Goal: Task Accomplishment & Management: Use online tool/utility

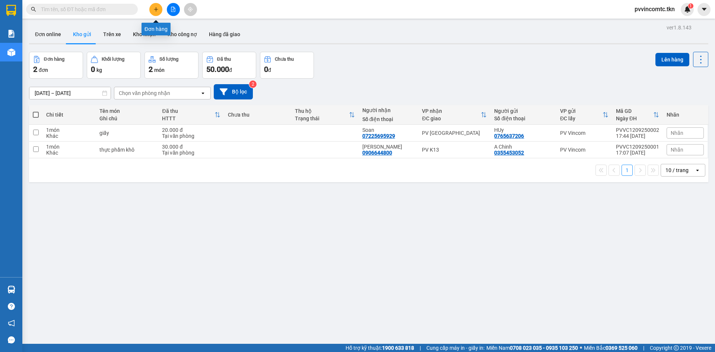
click at [156, 10] on icon "plus" at bounding box center [155, 9] width 5 height 5
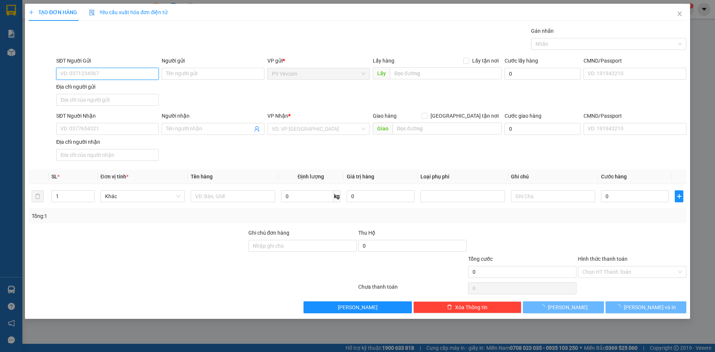
click at [112, 77] on input "SĐT Người Gửi" at bounding box center [107, 74] width 102 height 12
type input "0909365081"
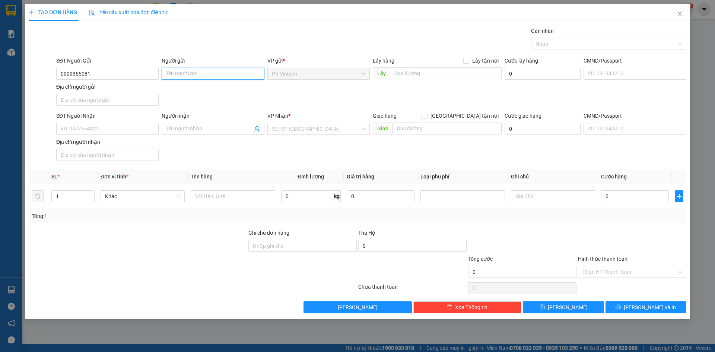
click at [200, 74] on input "Người gửi" at bounding box center [213, 74] width 102 height 12
type input "a"
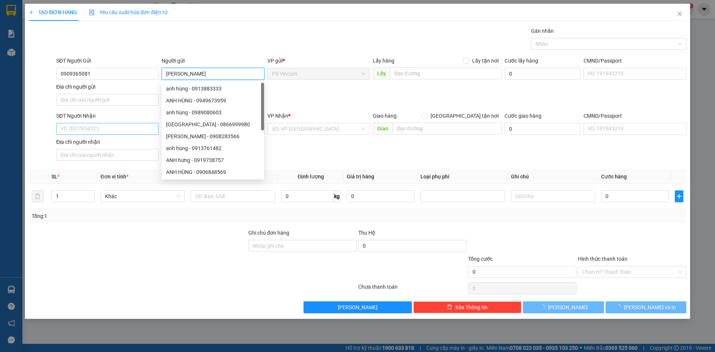
type input "[PERSON_NAME]"
click at [80, 130] on input "SĐT Người Nhận" at bounding box center [107, 129] width 102 height 12
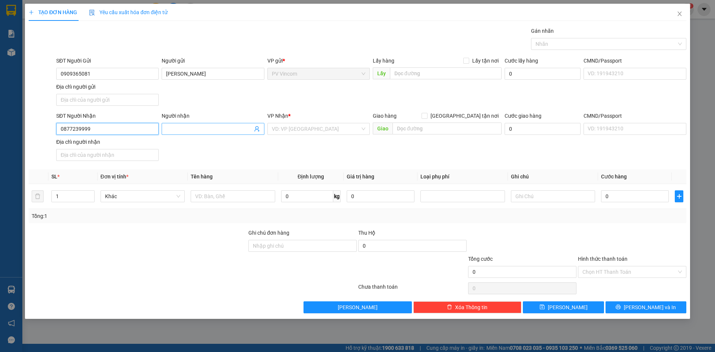
type input "0877239999"
click at [189, 126] on input "Người nhận" at bounding box center [209, 129] width 86 height 8
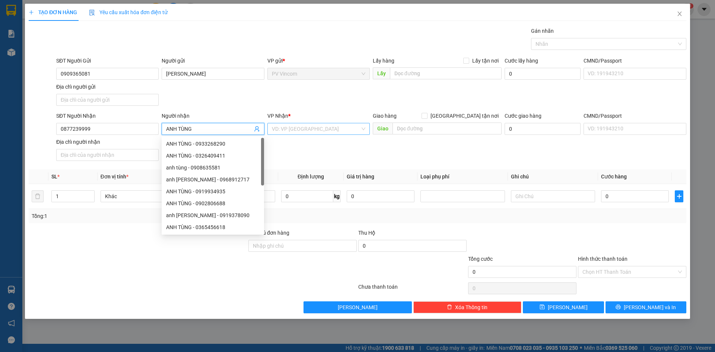
type input "ANH TÙNG"
click at [323, 129] on input "search" at bounding box center [316, 128] width 88 height 11
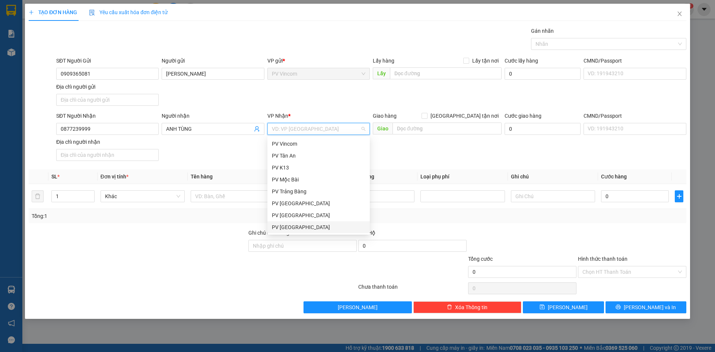
click at [292, 229] on div "PV [GEOGRAPHIC_DATA]" at bounding box center [318, 227] width 93 height 8
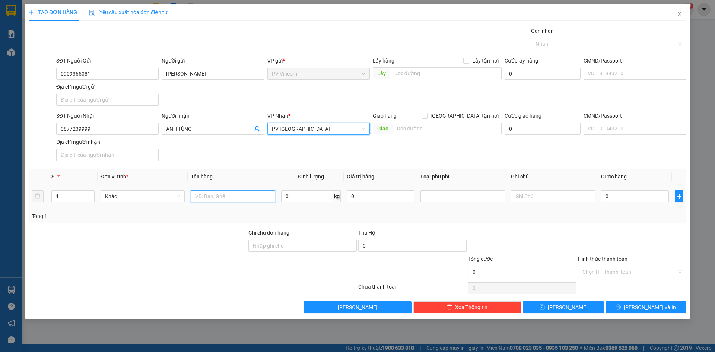
click at [220, 194] on input "text" at bounding box center [233, 196] width 84 height 12
type input "CẦN CÂU"
click at [566, 194] on input "text" at bounding box center [553, 196] width 84 height 12
type input "HƯ KHÔNG ĐỀN"
click at [618, 197] on input "0" at bounding box center [635, 196] width 68 height 12
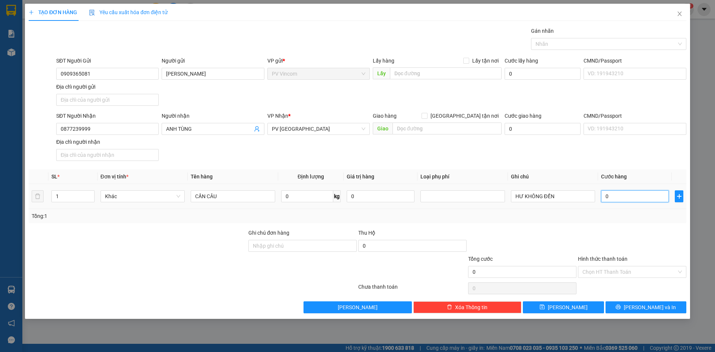
type input "3"
type input "30"
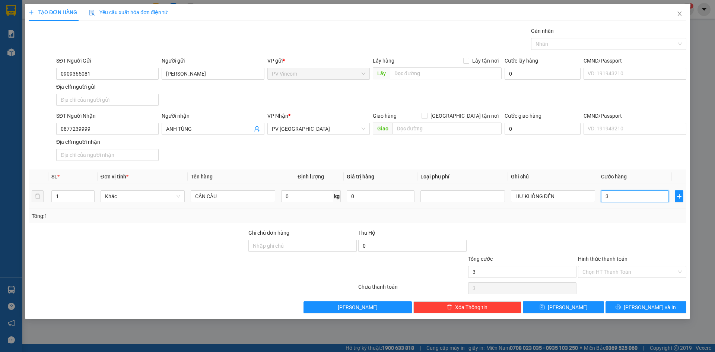
type input "30"
type input "300"
type input "3.000"
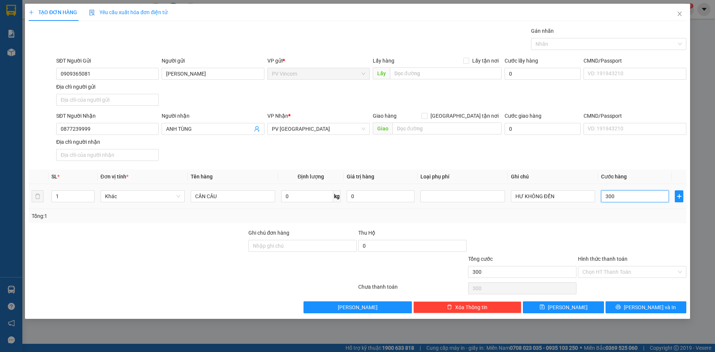
type input "3.000"
type input "30.000"
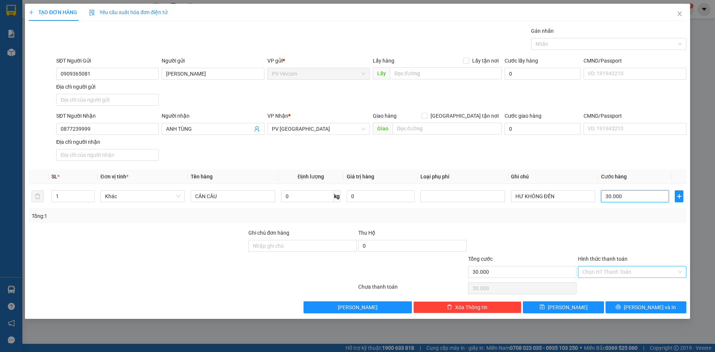
type input "30.000"
click at [613, 272] on input "Hình thức thanh toán" at bounding box center [629, 271] width 94 height 11
click at [599, 285] on div "Tại văn phòng" at bounding box center [631, 286] width 99 height 8
type input "0"
click at [641, 308] on span "[PERSON_NAME] và In" at bounding box center [649, 307] width 52 height 8
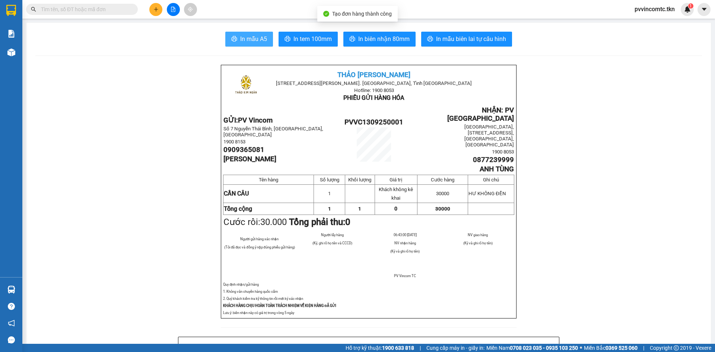
click at [246, 40] on span "In mẫu A5" at bounding box center [253, 38] width 27 height 9
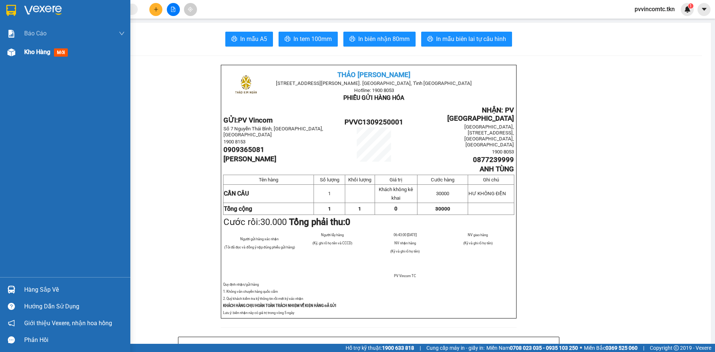
click at [36, 53] on span "Kho hàng" at bounding box center [37, 51] width 26 height 7
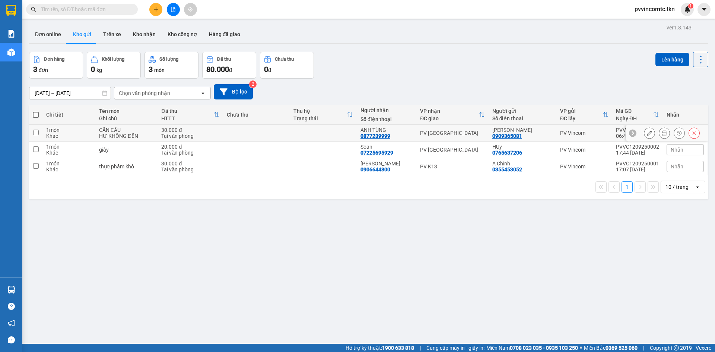
click at [36, 131] on input "checkbox" at bounding box center [36, 133] width 6 height 6
checkbox input "true"
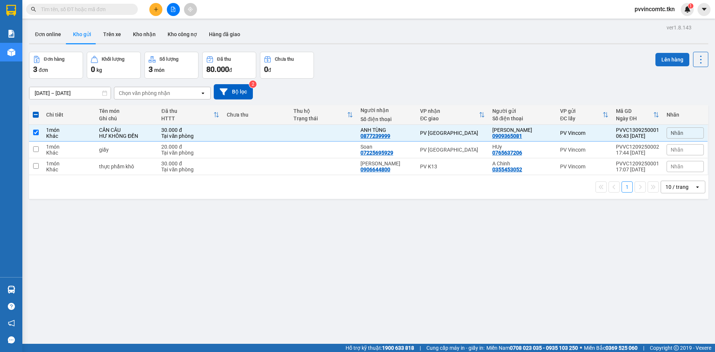
click at [672, 56] on button "Lên hàng" at bounding box center [672, 59] width 34 height 13
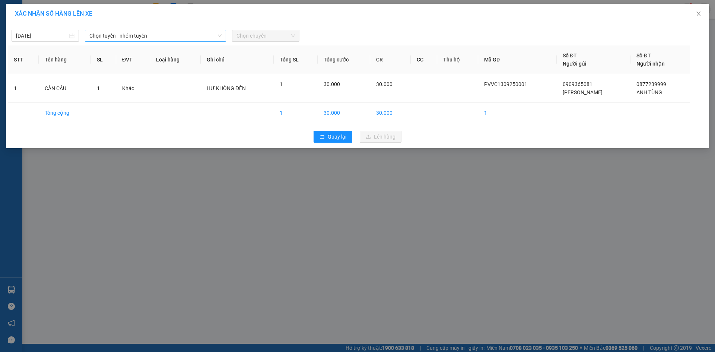
click at [209, 33] on span "Chọn tuyến - nhóm tuyến" at bounding box center [155, 35] width 132 height 11
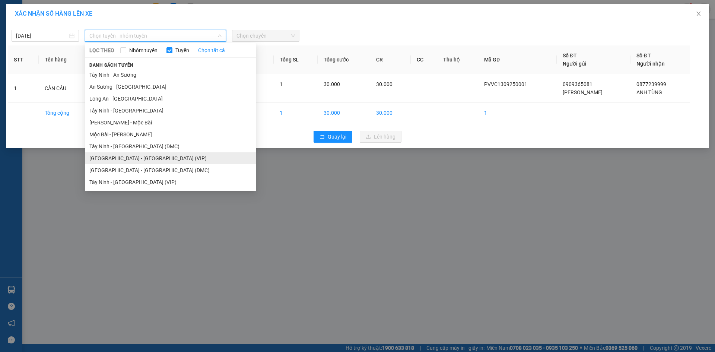
click at [118, 157] on li "[GEOGRAPHIC_DATA] - [GEOGRAPHIC_DATA] (VIP)" at bounding box center [170, 158] width 171 height 12
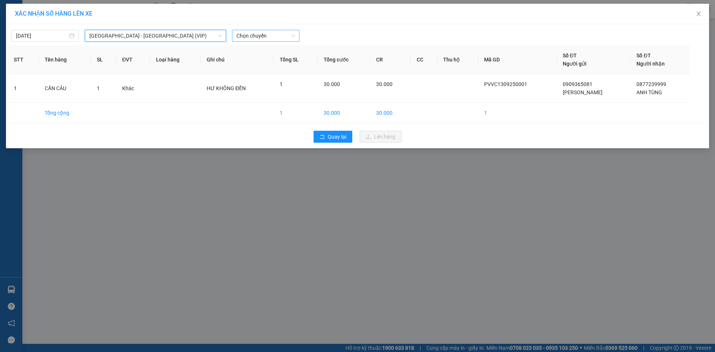
click at [259, 36] on span "Chọn chuyến" at bounding box center [265, 35] width 58 height 11
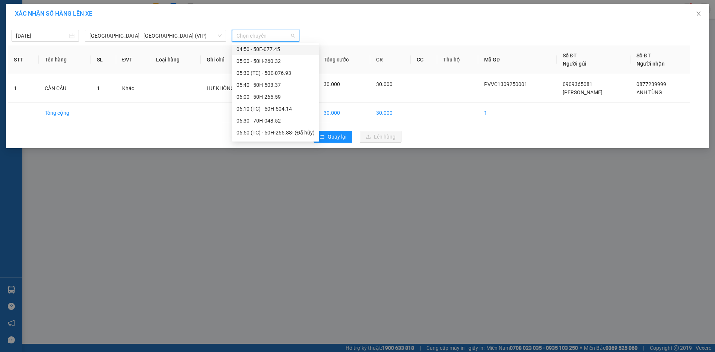
scroll to position [74, 0]
click at [263, 82] on div "06:30 - 70H-048.52" at bounding box center [275, 83] width 78 height 8
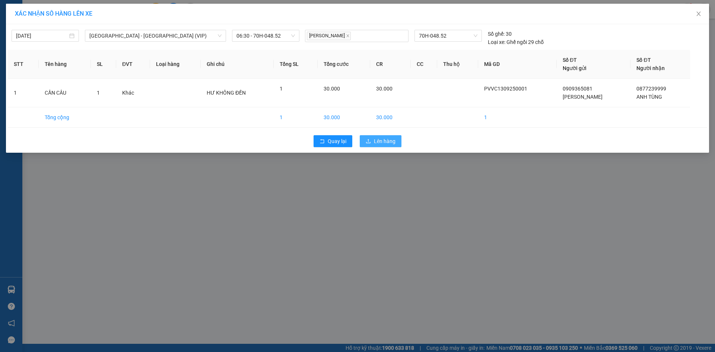
click at [390, 140] on span "Lên hàng" at bounding box center [385, 141] width 22 height 8
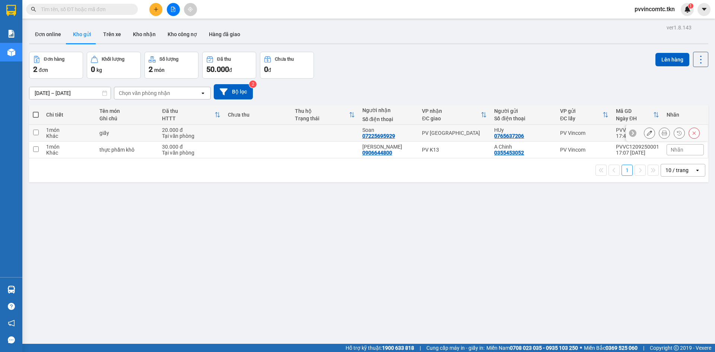
click at [37, 132] on input "checkbox" at bounding box center [36, 133] width 6 height 6
checkbox input "true"
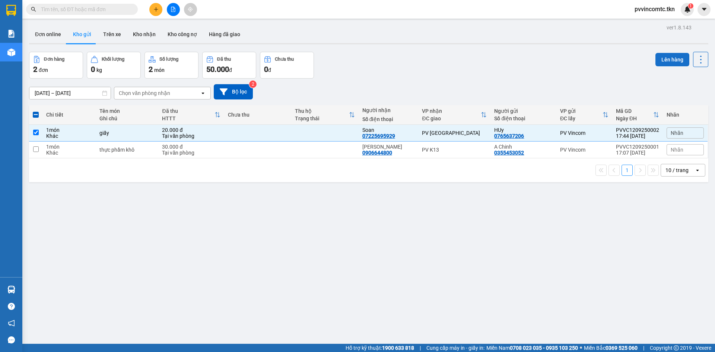
click at [669, 62] on button "Lên hàng" at bounding box center [672, 59] width 34 height 13
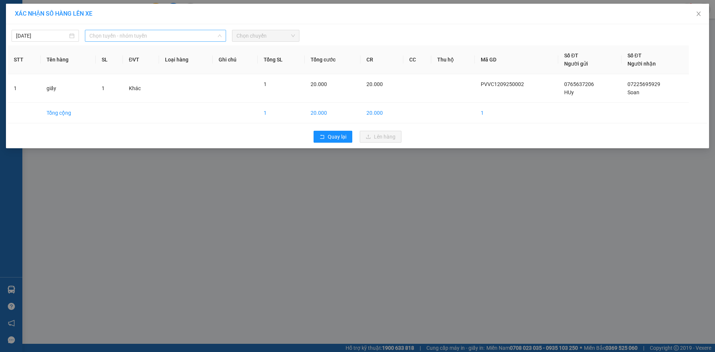
click at [200, 39] on span "Chọn tuyến - nhóm tuyến" at bounding box center [155, 35] width 132 height 11
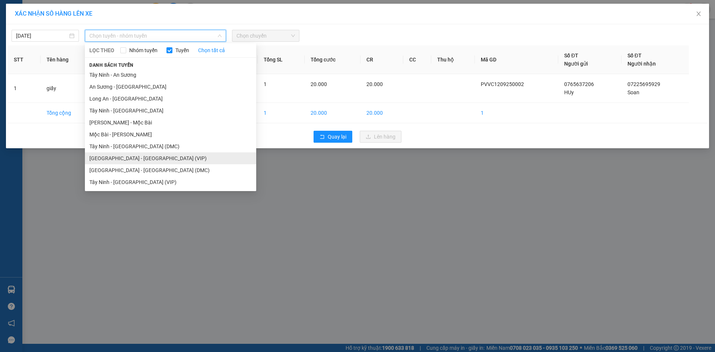
click at [118, 159] on li "[GEOGRAPHIC_DATA] - [GEOGRAPHIC_DATA] (VIP)" at bounding box center [170, 158] width 171 height 12
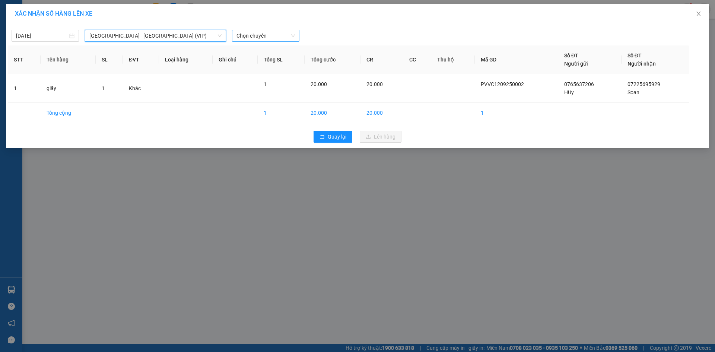
click at [266, 35] on span "Chọn chuyến" at bounding box center [265, 35] width 58 height 11
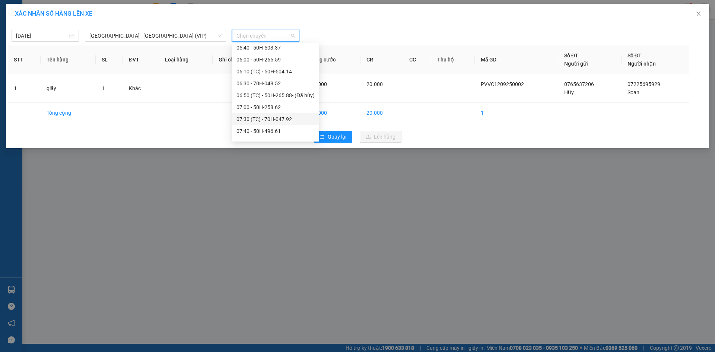
scroll to position [112, 0]
click at [253, 67] on div "07:00 - 50H-258.62" at bounding box center [275, 70] width 78 height 8
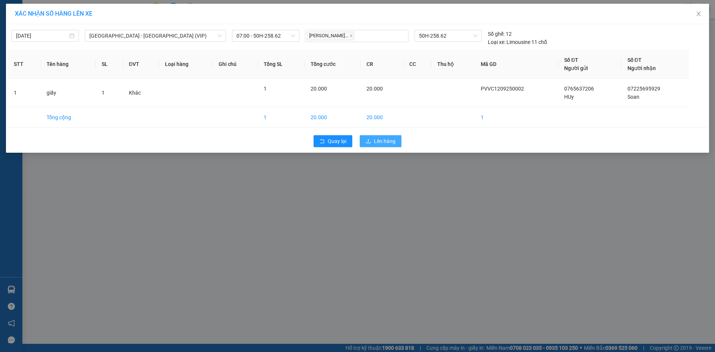
click at [385, 141] on span "Lên hàng" at bounding box center [385, 141] width 22 height 8
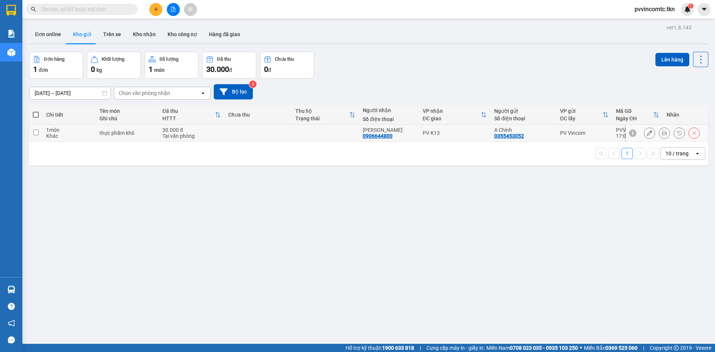
click at [36, 131] on input "checkbox" at bounding box center [36, 133] width 6 height 6
checkbox input "true"
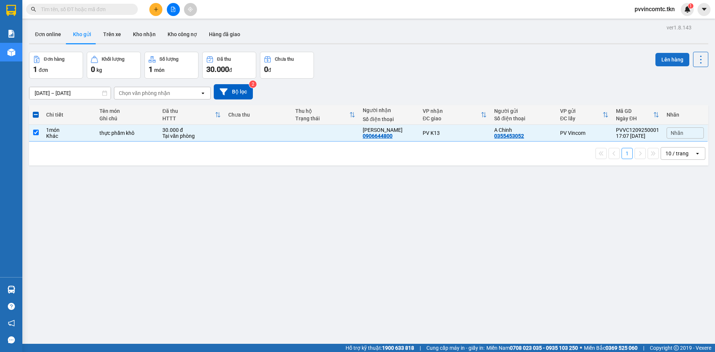
click at [667, 58] on button "Lên hàng" at bounding box center [672, 59] width 34 height 13
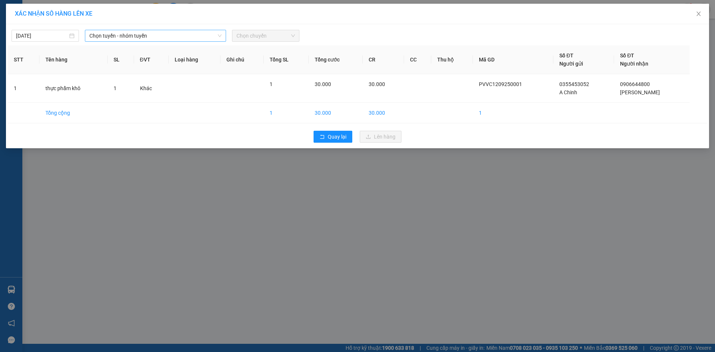
click at [192, 36] on span "Chọn tuyến - nhóm tuyến" at bounding box center [155, 35] width 132 height 11
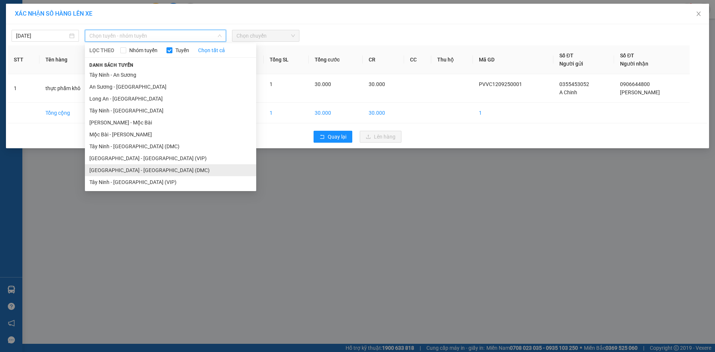
click at [115, 169] on li "[GEOGRAPHIC_DATA] - [GEOGRAPHIC_DATA] (DMC)" at bounding box center [170, 170] width 171 height 12
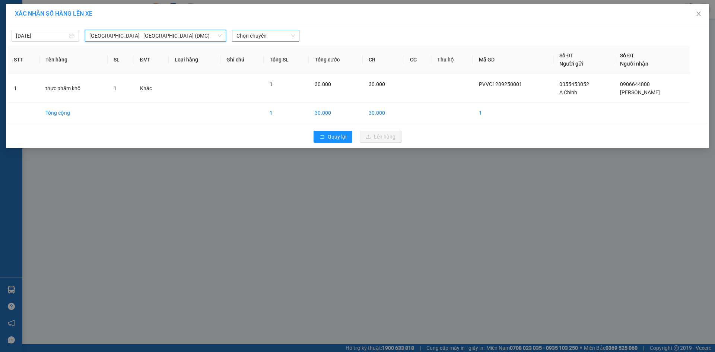
click at [264, 35] on span "Chọn chuyến" at bounding box center [265, 35] width 58 height 11
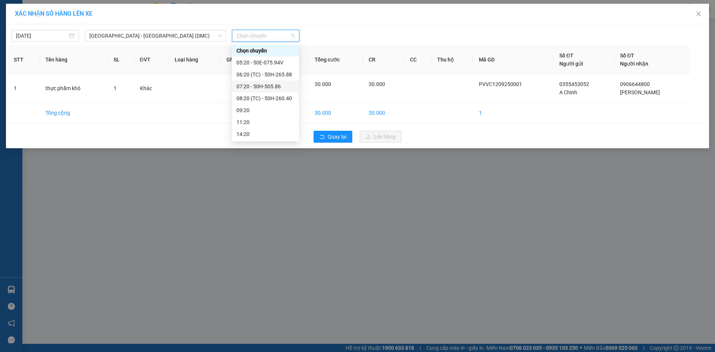
click at [254, 85] on div "07:20 - 50H-505.86" at bounding box center [265, 86] width 58 height 8
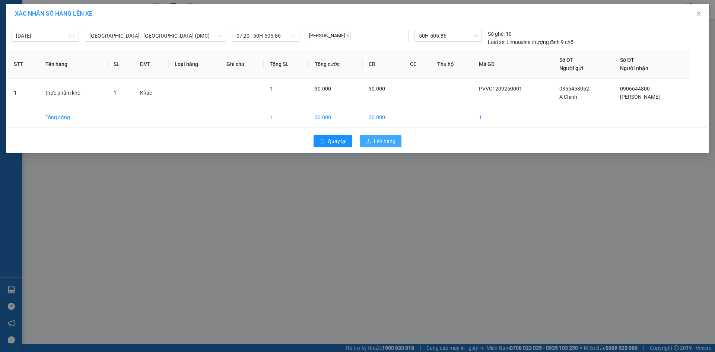
click at [387, 138] on span "Lên hàng" at bounding box center [385, 141] width 22 height 8
